Goal: Transaction & Acquisition: Purchase product/service

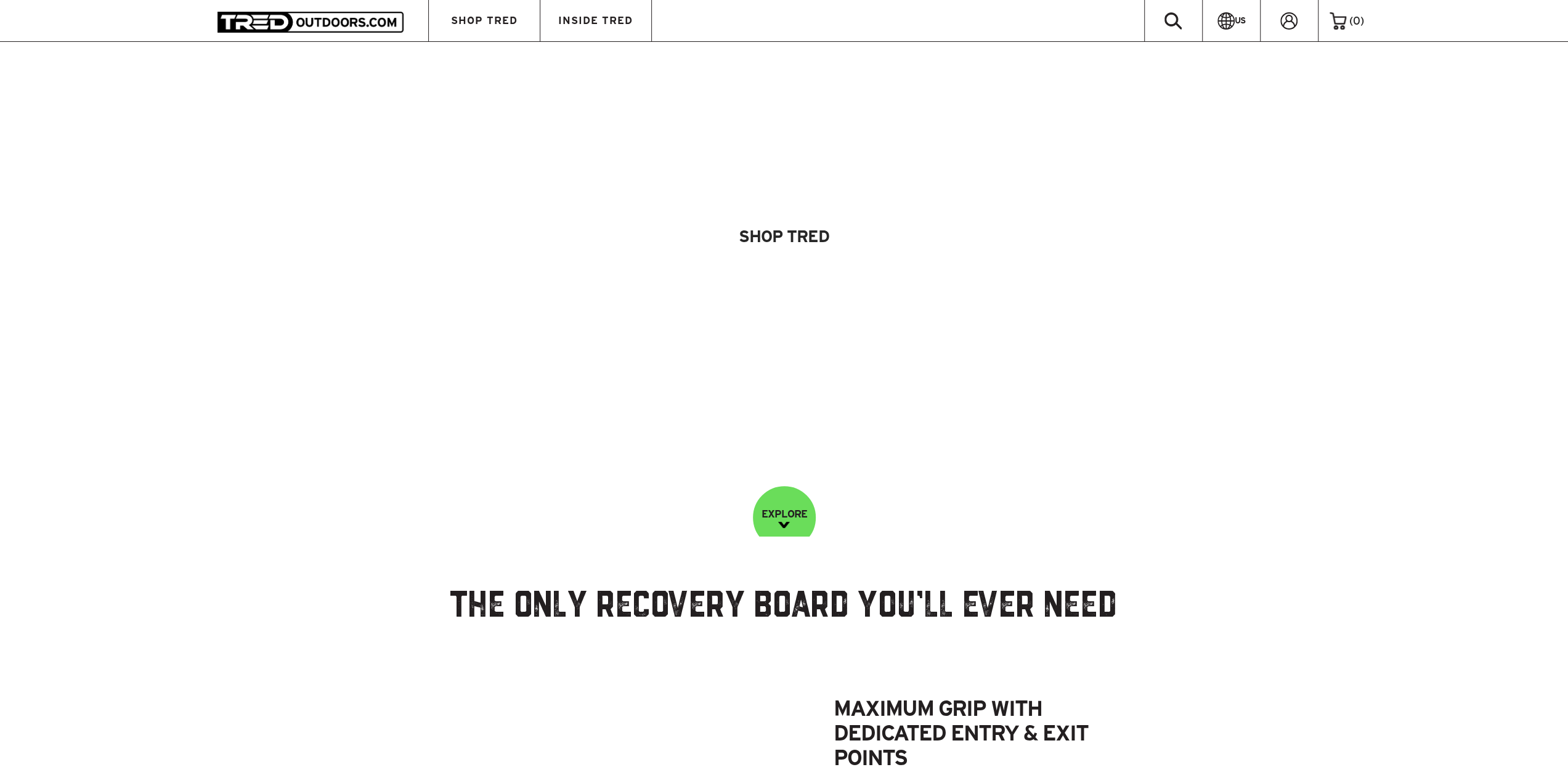
scroll to position [61, 0]
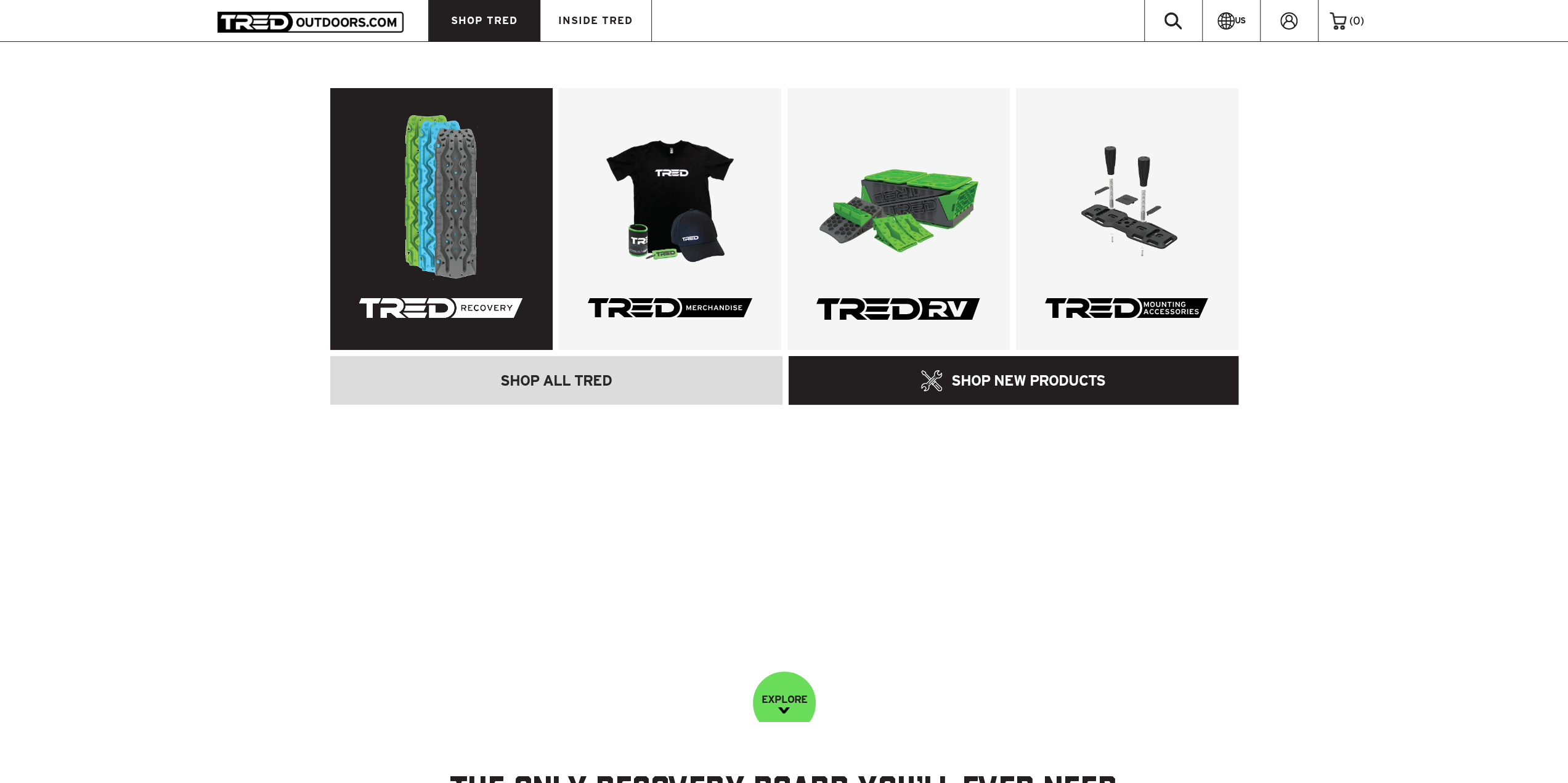
click at [456, 199] on link at bounding box center [441, 219] width 222 height 262
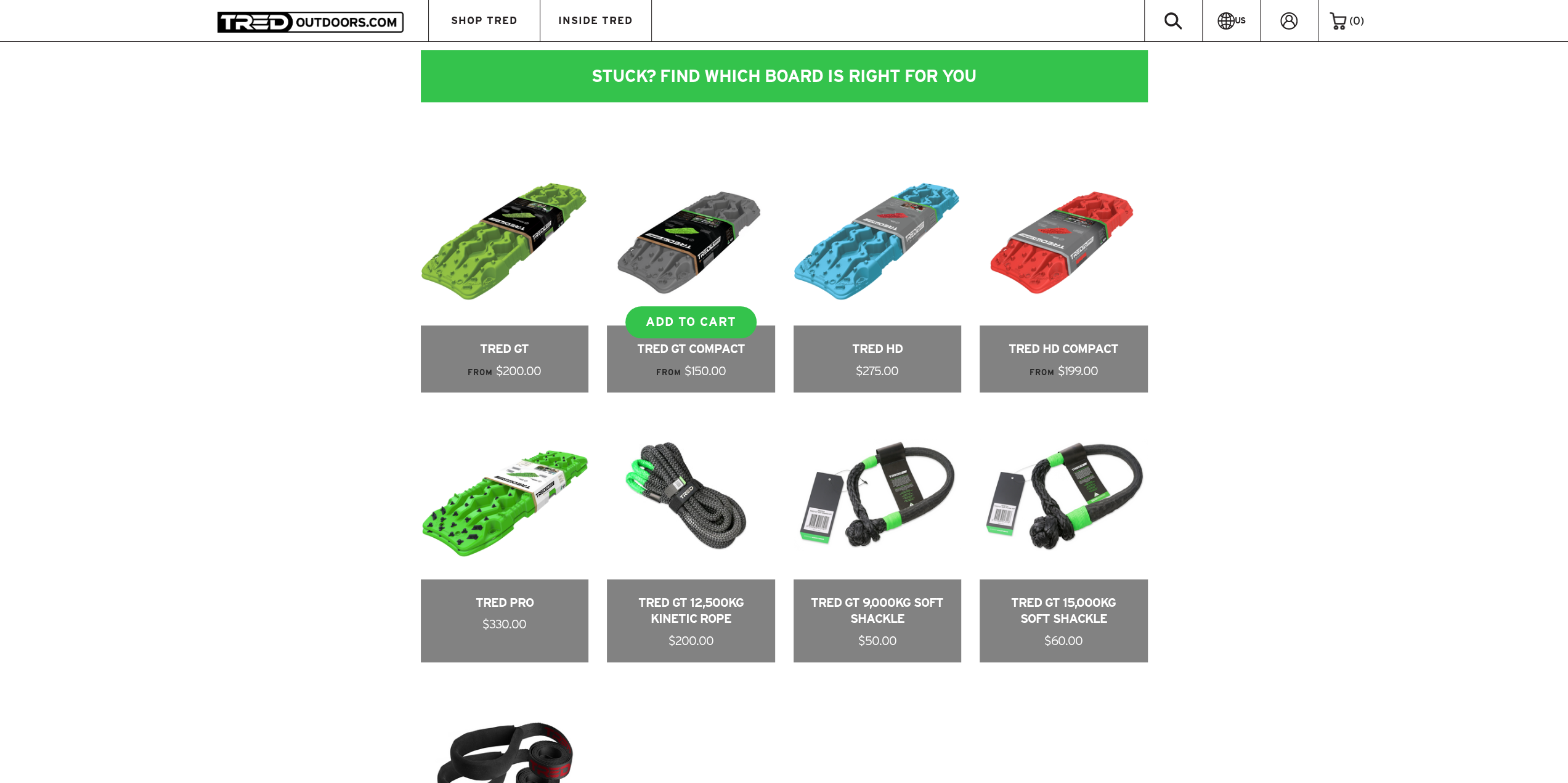
scroll to position [924, 0]
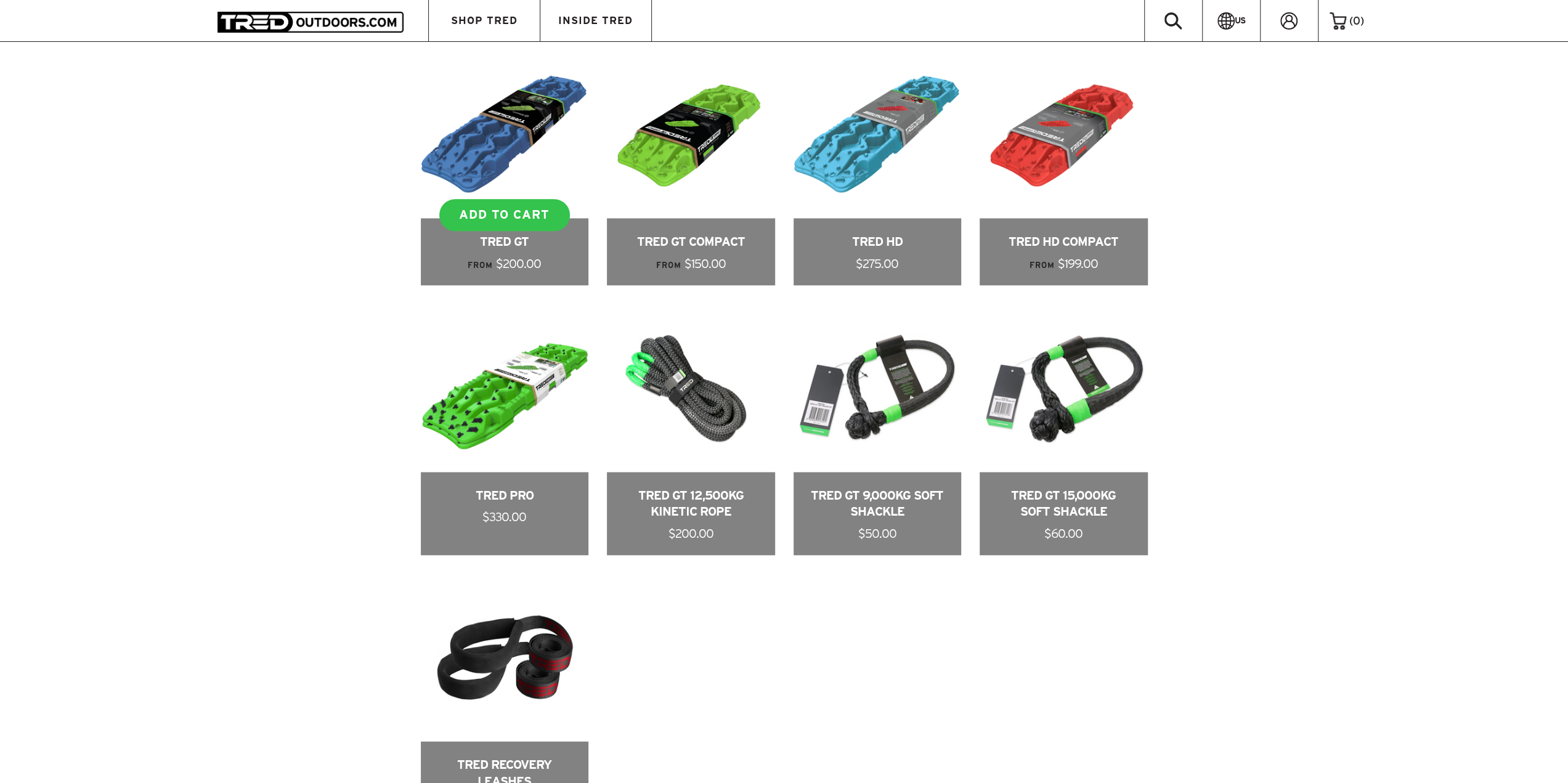
click at [523, 130] on link at bounding box center [505, 168] width 168 height 235
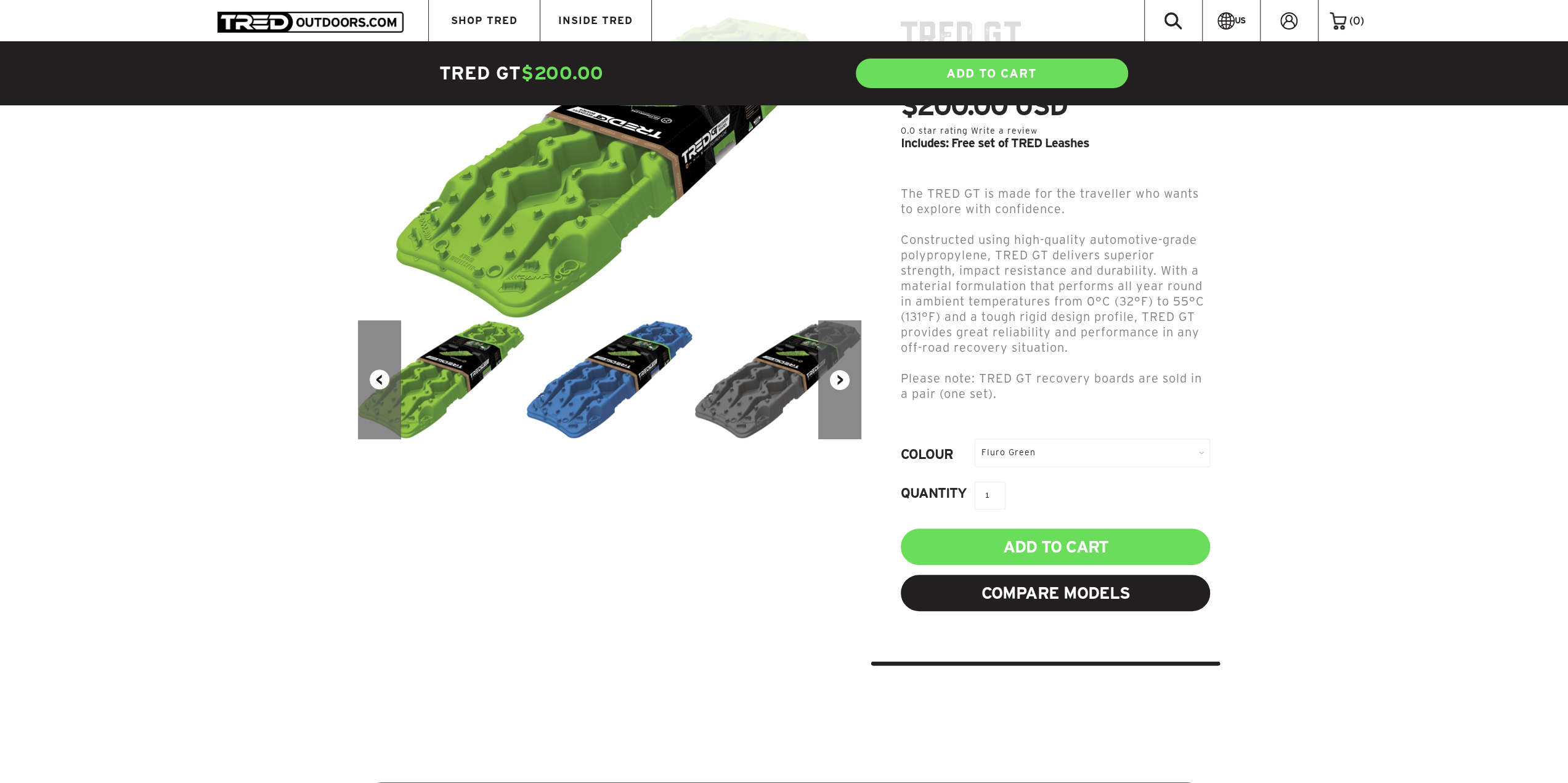
scroll to position [185, 0]
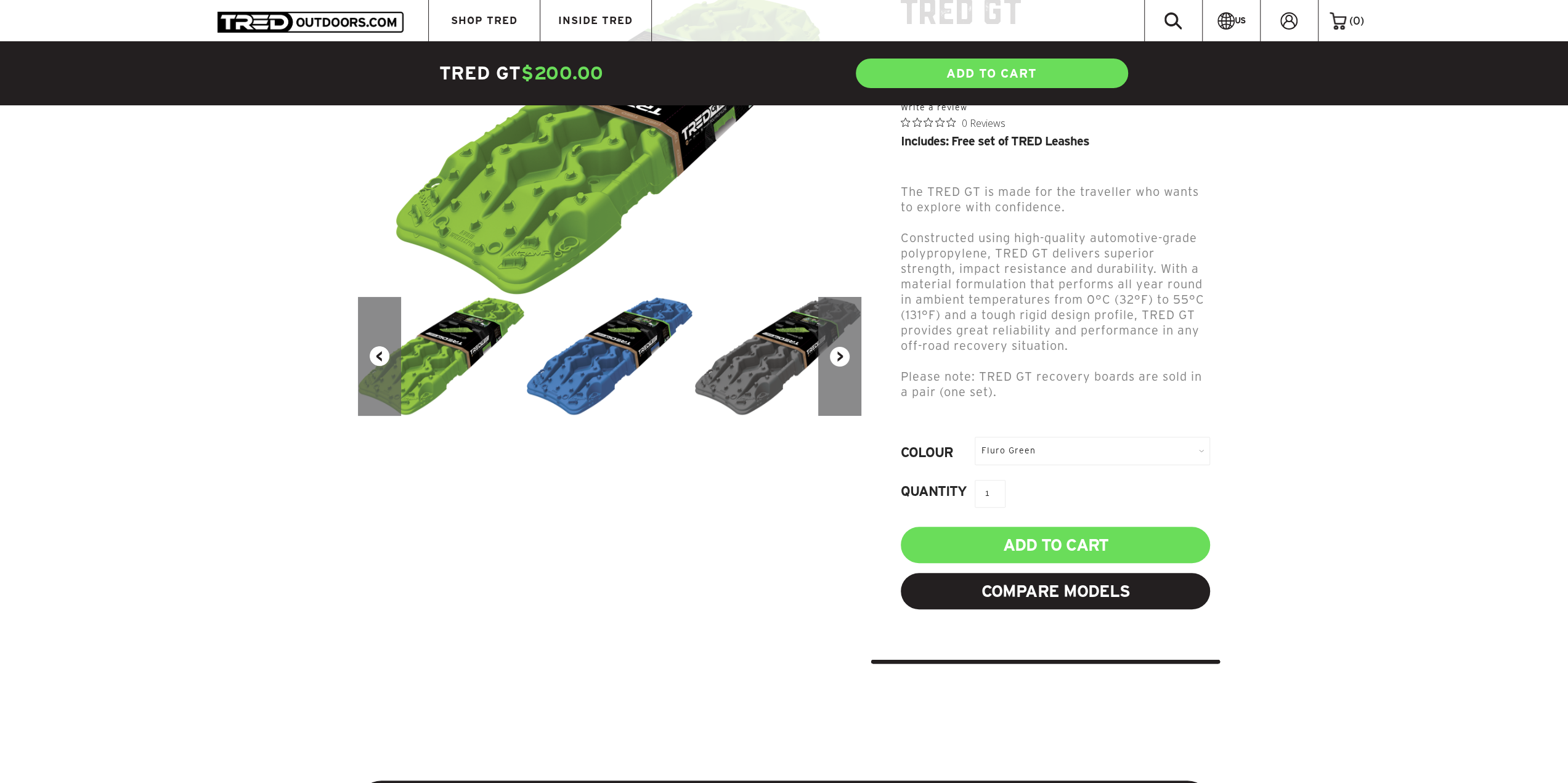
click at [1023, 437] on div "Fluro Green" at bounding box center [1092, 451] width 235 height 28
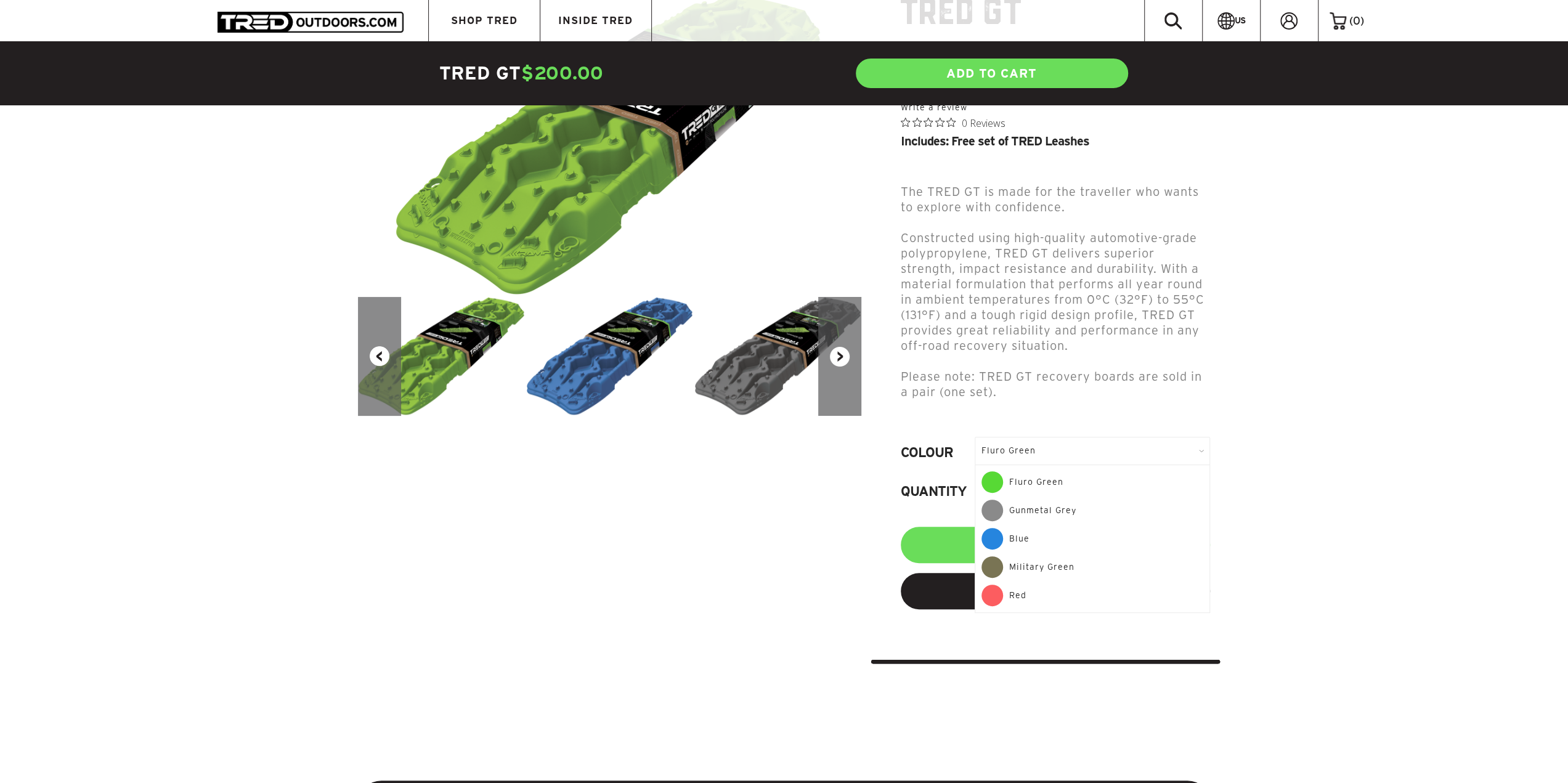
click at [1040, 500] on div "Gunmetal Grey" at bounding box center [1092, 514] width 222 height 29
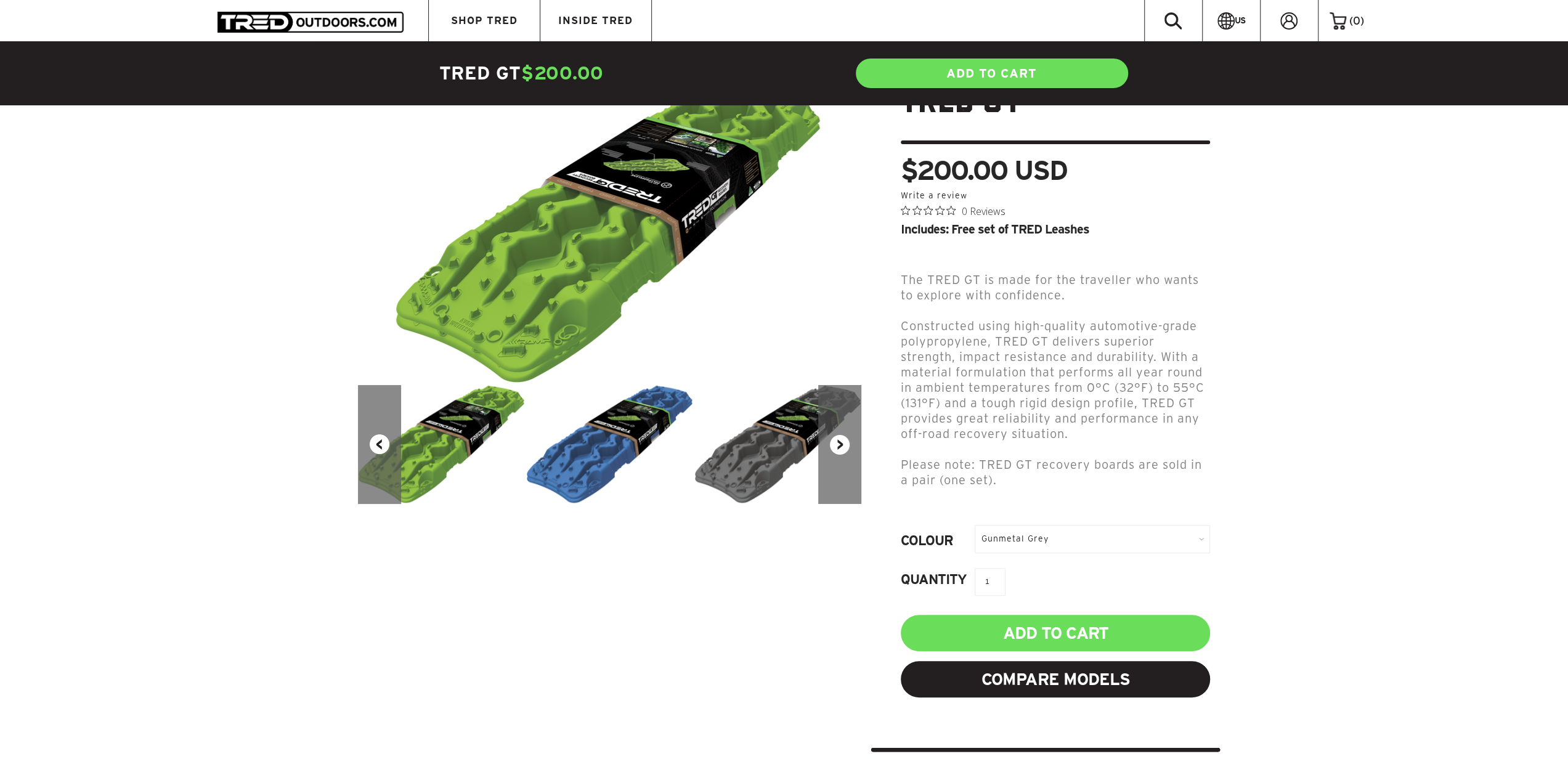
scroll to position [61, 0]
